Goal: Transaction & Acquisition: Purchase product/service

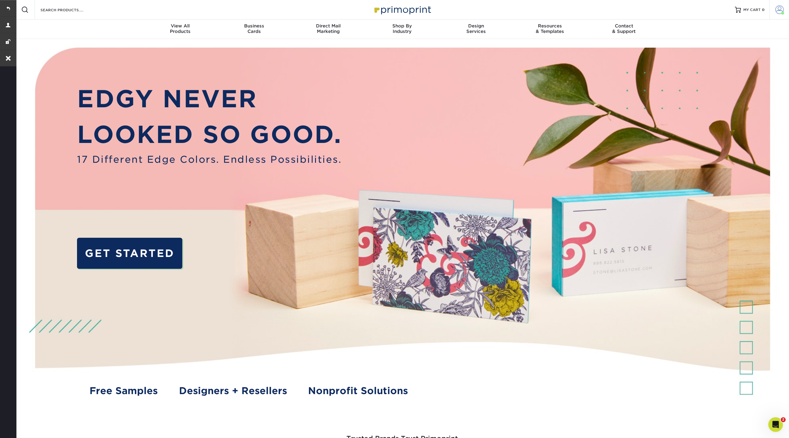
click at [776, 12] on span at bounding box center [779, 9] width 9 height 9
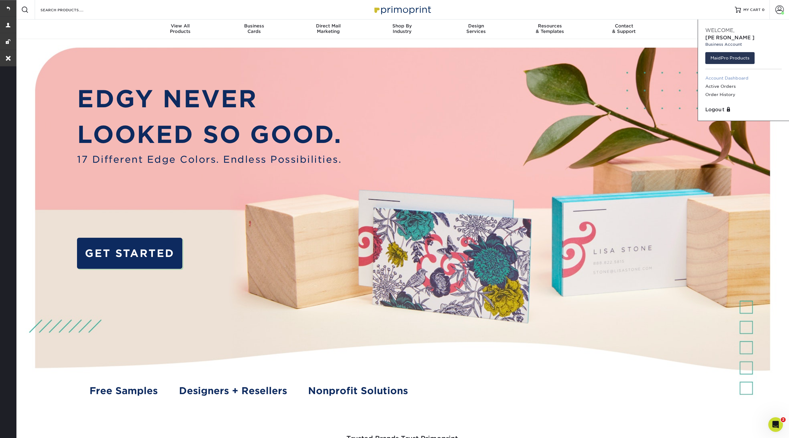
click at [717, 74] on link "Account Dashboard" at bounding box center [743, 78] width 76 height 8
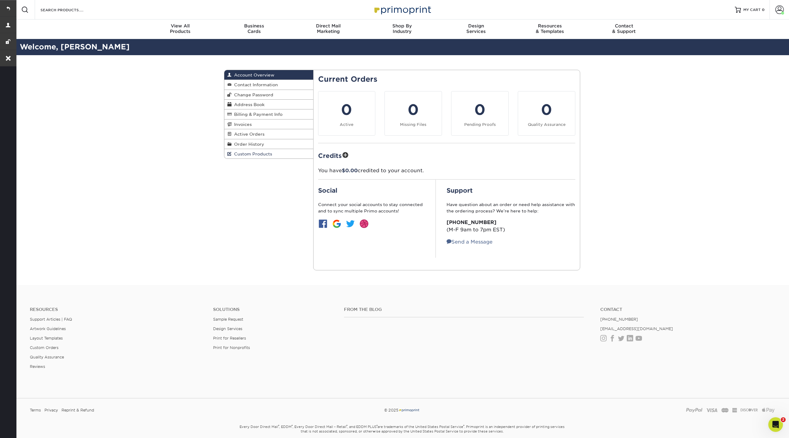
click at [245, 153] on span "Custom Products" at bounding box center [252, 153] width 40 height 5
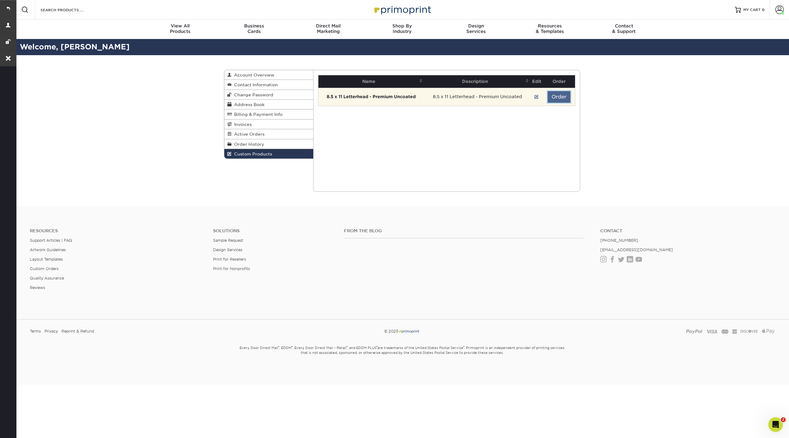
click at [559, 96] on button "Order" at bounding box center [559, 97] width 23 height 12
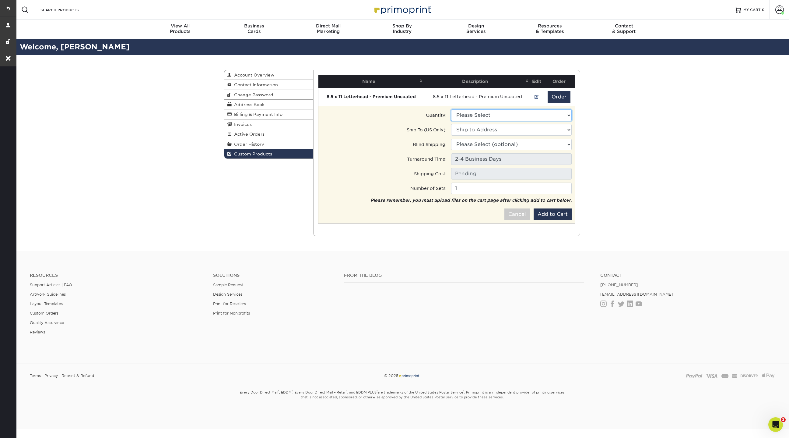
click at [514, 115] on select "Please Select 1000 - $229" at bounding box center [511, 115] width 121 height 12
select select "0"
click at [451, 109] on select "Please Select 1000 - $229" at bounding box center [511, 115] width 121 height 12
type input "UPS Ground: $15.09"
click at [490, 129] on select "Ship to Address [STREET_ADDRESS] [STREET_ADDRESS][GEOGRAPHIC_DATA][PERSON_NAME]…" at bounding box center [511, 130] width 121 height 12
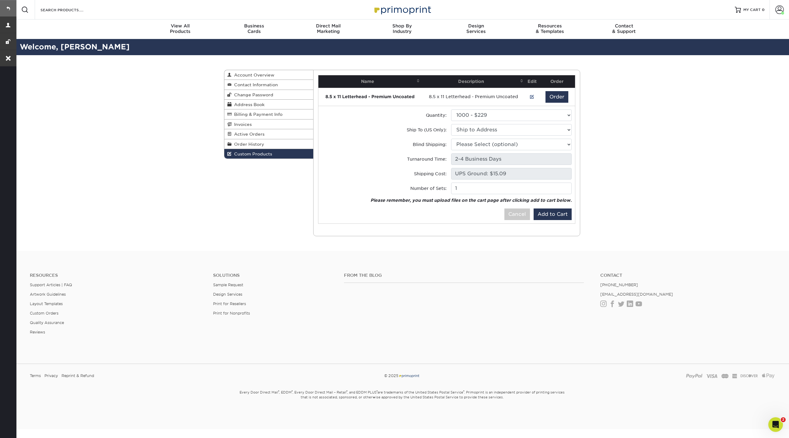
click at [11, 6] on link at bounding box center [8, 8] width 16 height 16
